Goal: Entertainment & Leisure: Browse casually

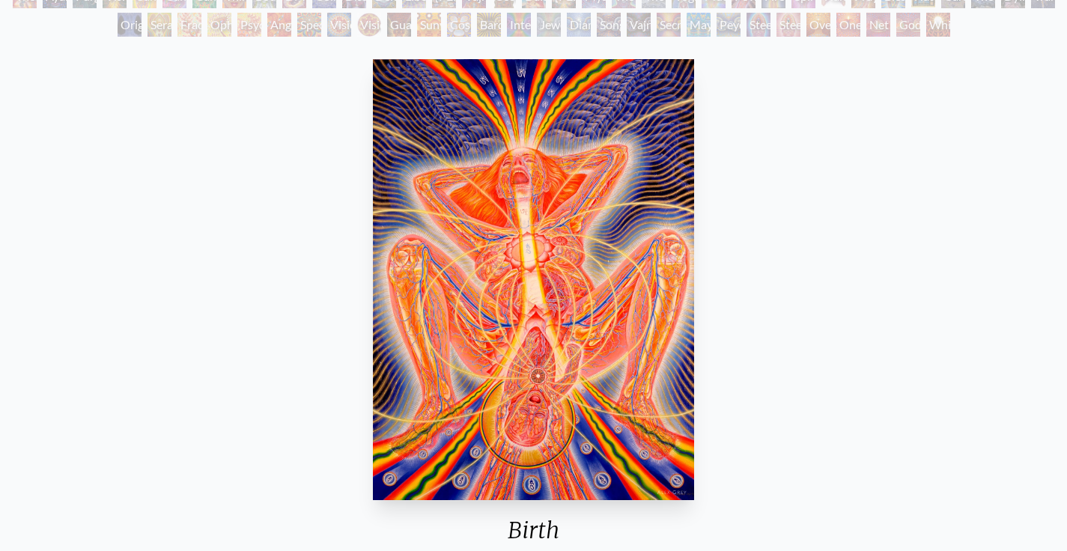
scroll to position [167, 0]
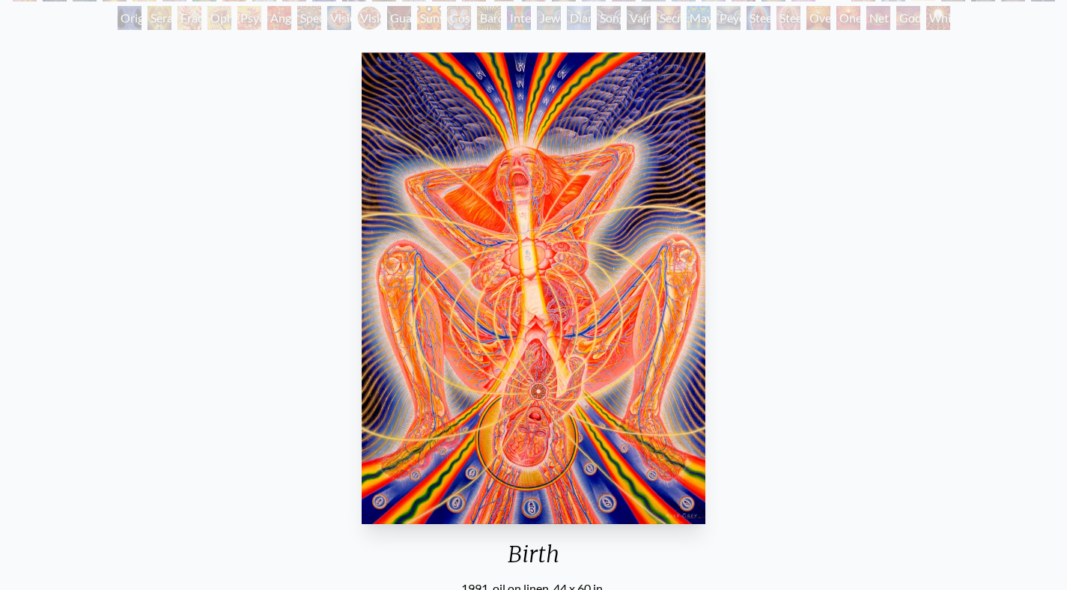
scroll to position [182, 0]
